Goal: Contribute content: Add original content to the website for others to see

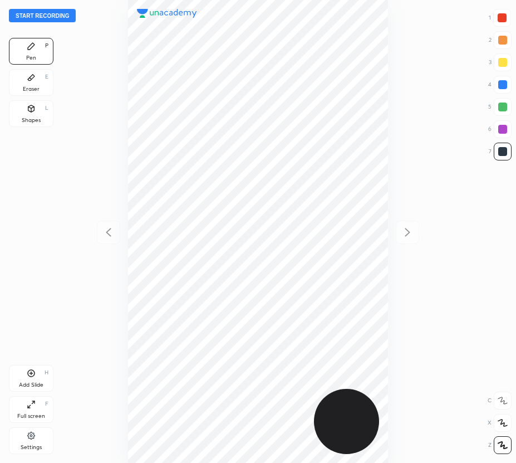
scroll to position [463, 338]
click at [51, 16] on button "Start recording" at bounding box center [42, 15] width 67 height 13
drag, startPoint x: 32, startPoint y: 383, endPoint x: 34, endPoint y: 399, distance: 16.3
click at [32, 383] on div "Add Slide" at bounding box center [31, 385] width 25 height 6
click at [106, 231] on icon at bounding box center [108, 232] width 13 height 13
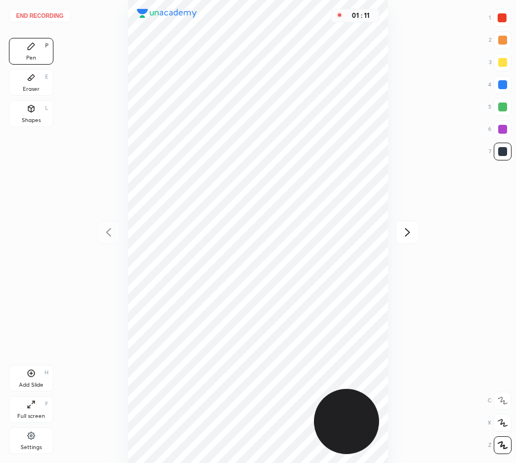
click at [406, 231] on icon at bounding box center [407, 232] width 13 height 13
click at [107, 226] on icon at bounding box center [108, 232] width 13 height 13
click at [409, 229] on icon at bounding box center [407, 232] width 13 height 13
click at [36, 80] on div "Eraser E" at bounding box center [31, 82] width 45 height 27
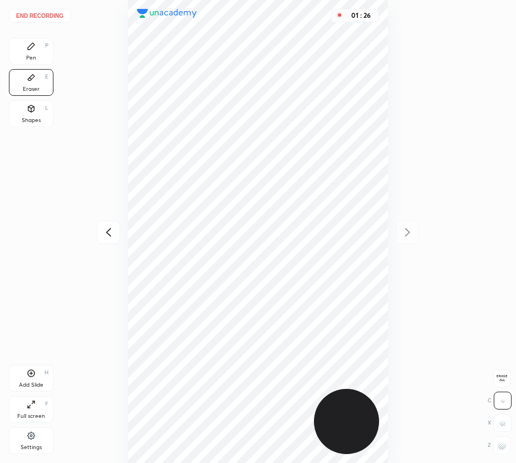
drag, startPoint x: 14, startPoint y: 59, endPoint x: 68, endPoint y: 47, distance: 55.4
click at [16, 60] on div "Pen P" at bounding box center [31, 51] width 45 height 27
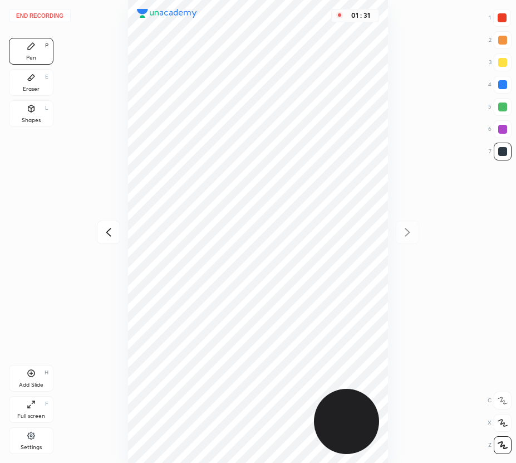
click at [501, 19] on div at bounding box center [502, 17] width 9 height 9
drag, startPoint x: 32, startPoint y: 112, endPoint x: 94, endPoint y: 131, distance: 65.2
click at [32, 114] on div "Shapes L" at bounding box center [31, 113] width 45 height 27
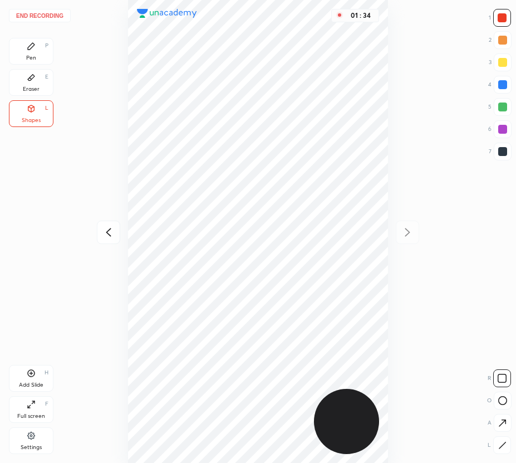
click at [498, 437] on div at bounding box center [502, 445] width 18 height 18
click at [41, 65] on div "Pen P Eraser E Shapes L" at bounding box center [31, 85] width 45 height 94
click at [31, 56] on div "Pen" at bounding box center [31, 58] width 10 height 6
click at [505, 154] on div at bounding box center [502, 151] width 9 height 9
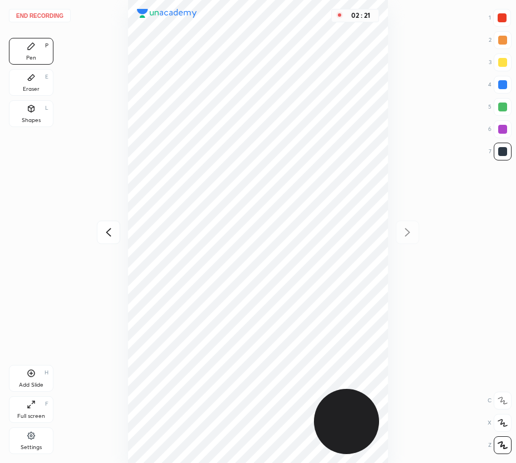
click at [503, 106] on div at bounding box center [502, 106] width 9 height 9
drag, startPoint x: 28, startPoint y: 379, endPoint x: 23, endPoint y: 390, distance: 12.0
click at [28, 379] on div "Add Slide H" at bounding box center [31, 378] width 45 height 27
click at [107, 231] on icon at bounding box center [108, 232] width 13 height 13
drag, startPoint x: 408, startPoint y: 233, endPoint x: 401, endPoint y: 229, distance: 7.7
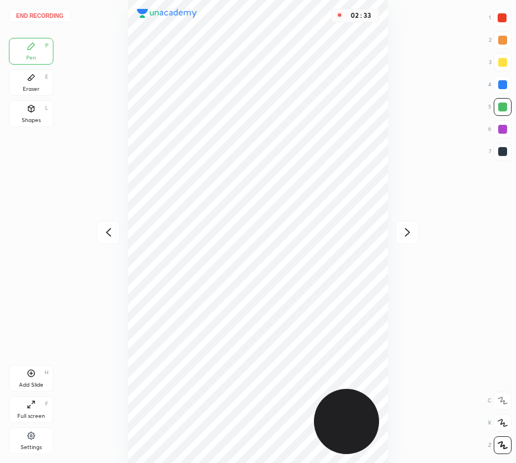
click at [408, 234] on icon at bounding box center [407, 232] width 5 height 8
click at [107, 237] on icon at bounding box center [108, 232] width 13 height 13
click at [412, 232] on icon at bounding box center [407, 232] width 13 height 13
drag, startPoint x: 119, startPoint y: 228, endPoint x: 117, endPoint y: 221, distance: 7.4
click at [119, 229] on div "02 : 43" at bounding box center [258, 231] width 338 height 463
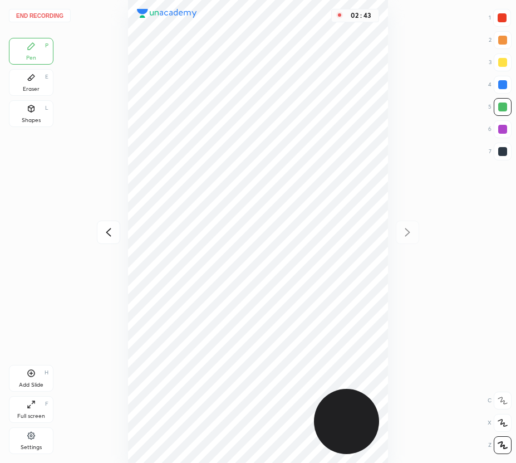
click at [109, 232] on icon at bounding box center [108, 232] width 13 height 13
click at [406, 234] on icon at bounding box center [407, 232] width 5 height 8
click at [107, 235] on icon at bounding box center [108, 232] width 13 height 13
click at [408, 234] on icon at bounding box center [407, 232] width 13 height 13
click at [112, 231] on icon at bounding box center [108, 232] width 13 height 13
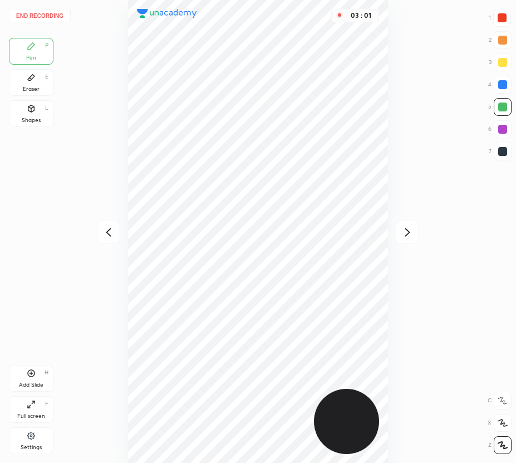
drag, startPoint x: 110, startPoint y: 230, endPoint x: 114, endPoint y: 236, distance: 6.8
click at [110, 231] on icon at bounding box center [108, 232] width 13 height 13
click at [407, 233] on icon at bounding box center [407, 232] width 13 height 13
click at [406, 233] on icon at bounding box center [407, 232] width 13 height 13
click at [48, 18] on button "End recording" at bounding box center [40, 15] width 62 height 13
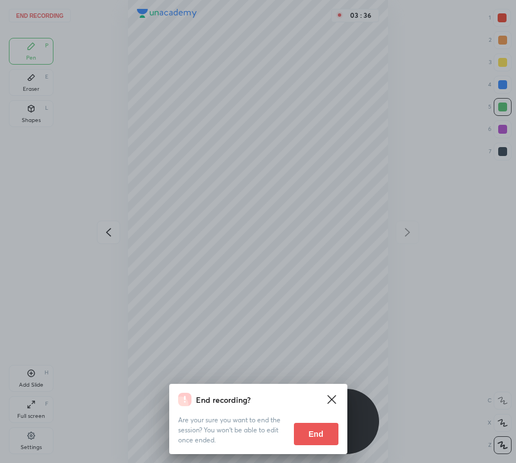
drag, startPoint x: 325, startPoint y: 429, endPoint x: 345, endPoint y: 422, distance: 21.1
click at [325, 429] on button "End" at bounding box center [316, 434] width 45 height 22
